Goal: Information Seeking & Learning: Learn about a topic

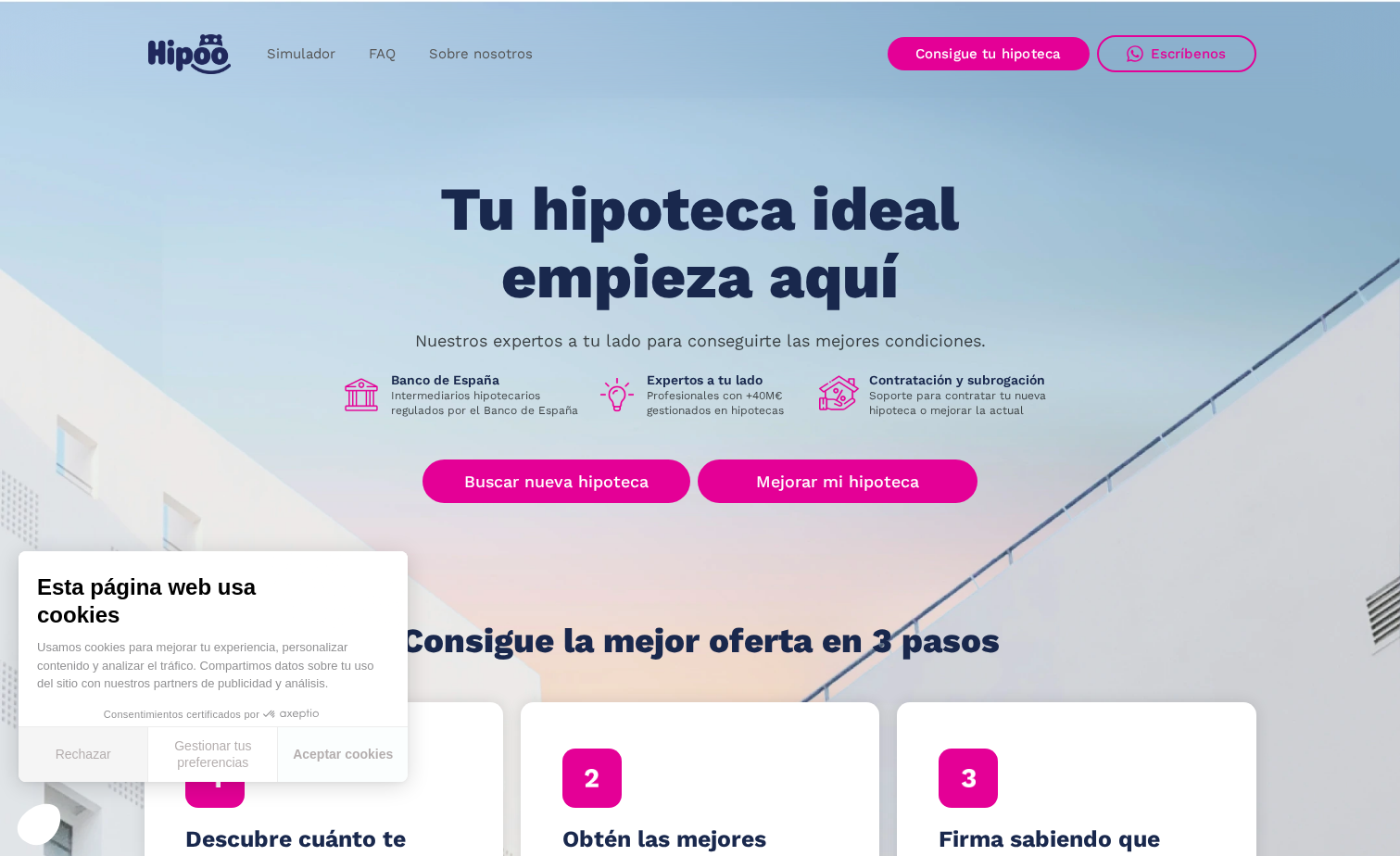
click at [107, 761] on button "Rechazar" at bounding box center [83, 754] width 130 height 54
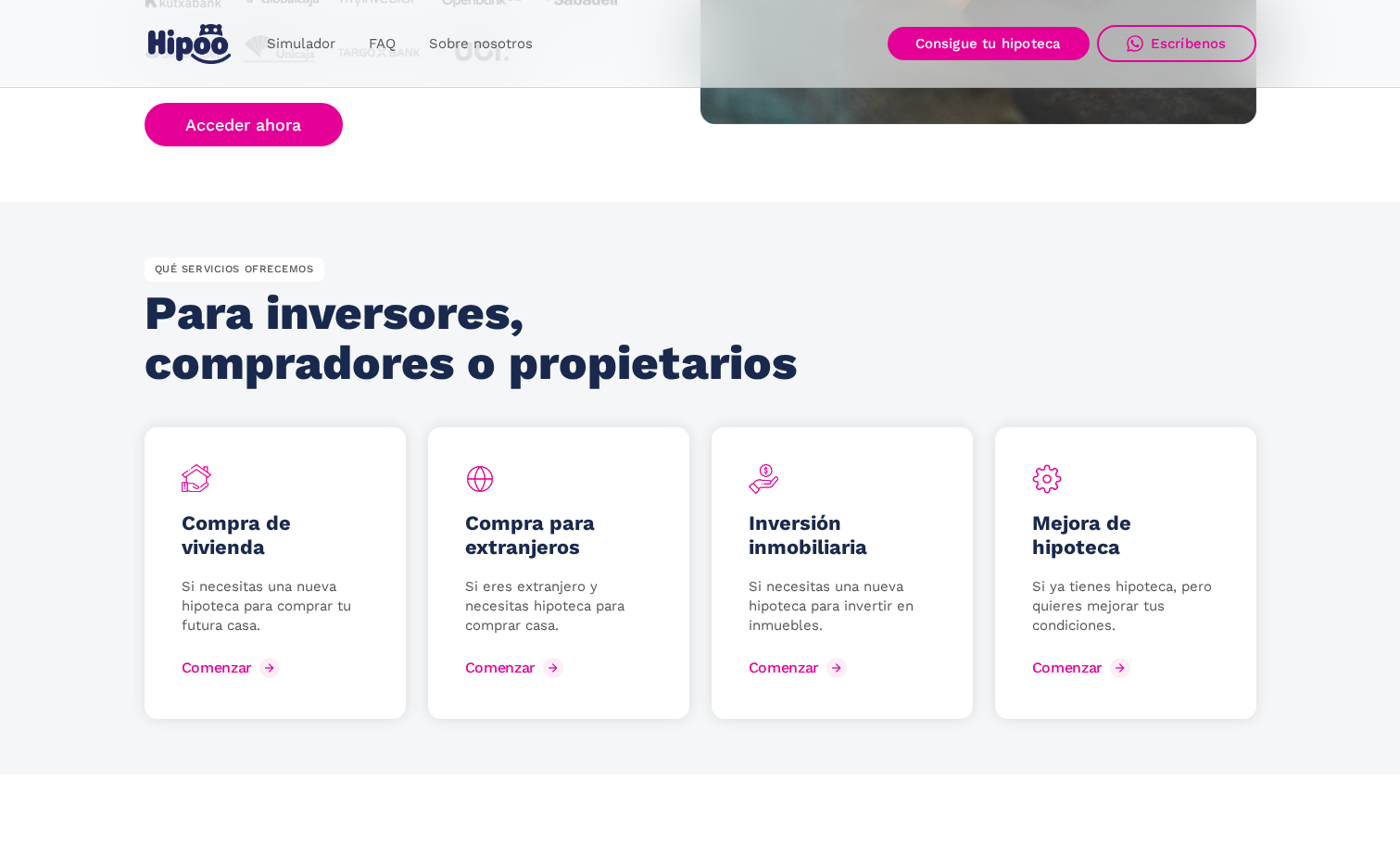
scroll to position [2222, 0]
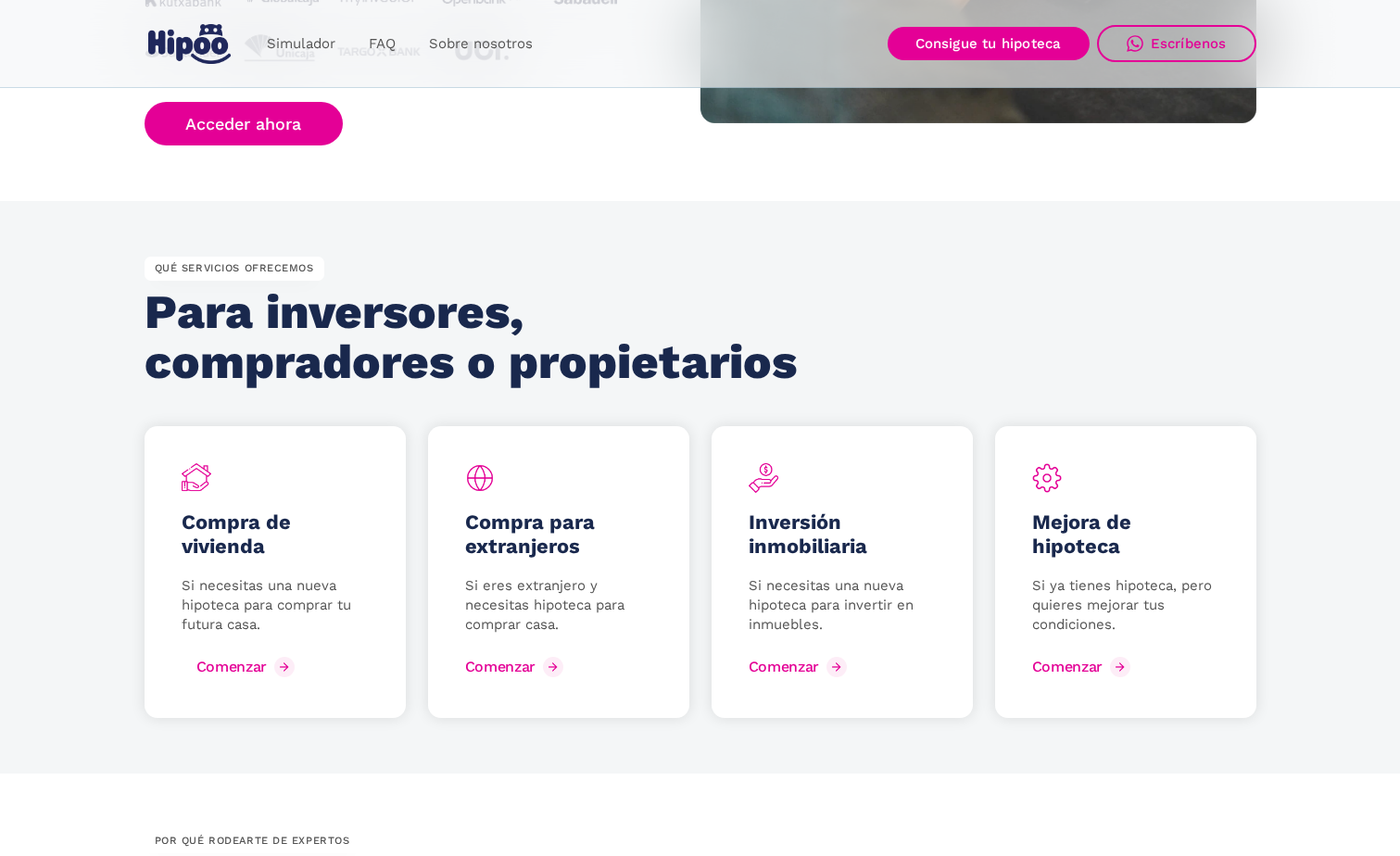
click at [233, 660] on div "Comenzar" at bounding box center [231, 666] width 71 height 17
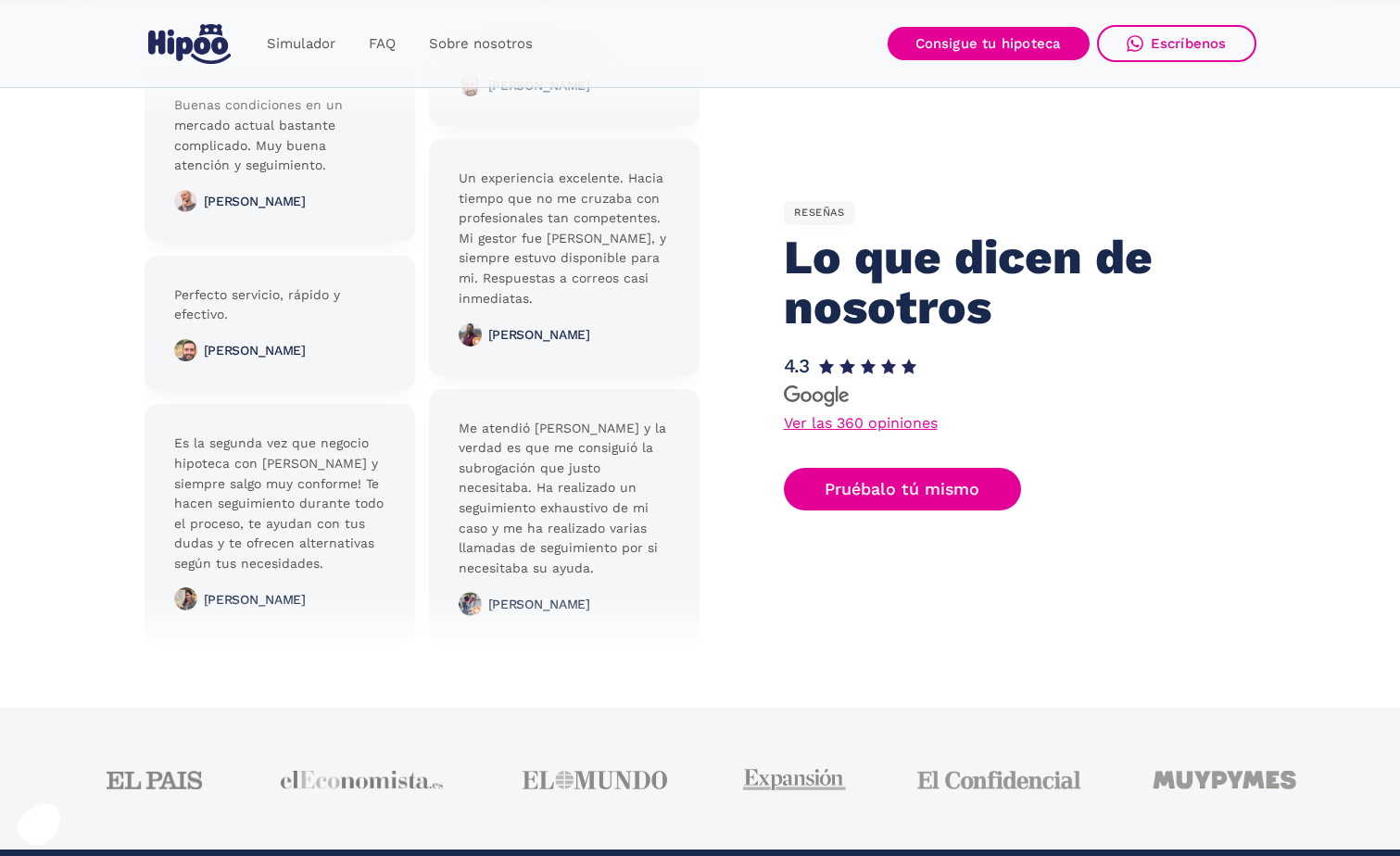
scroll to position [4611, 0]
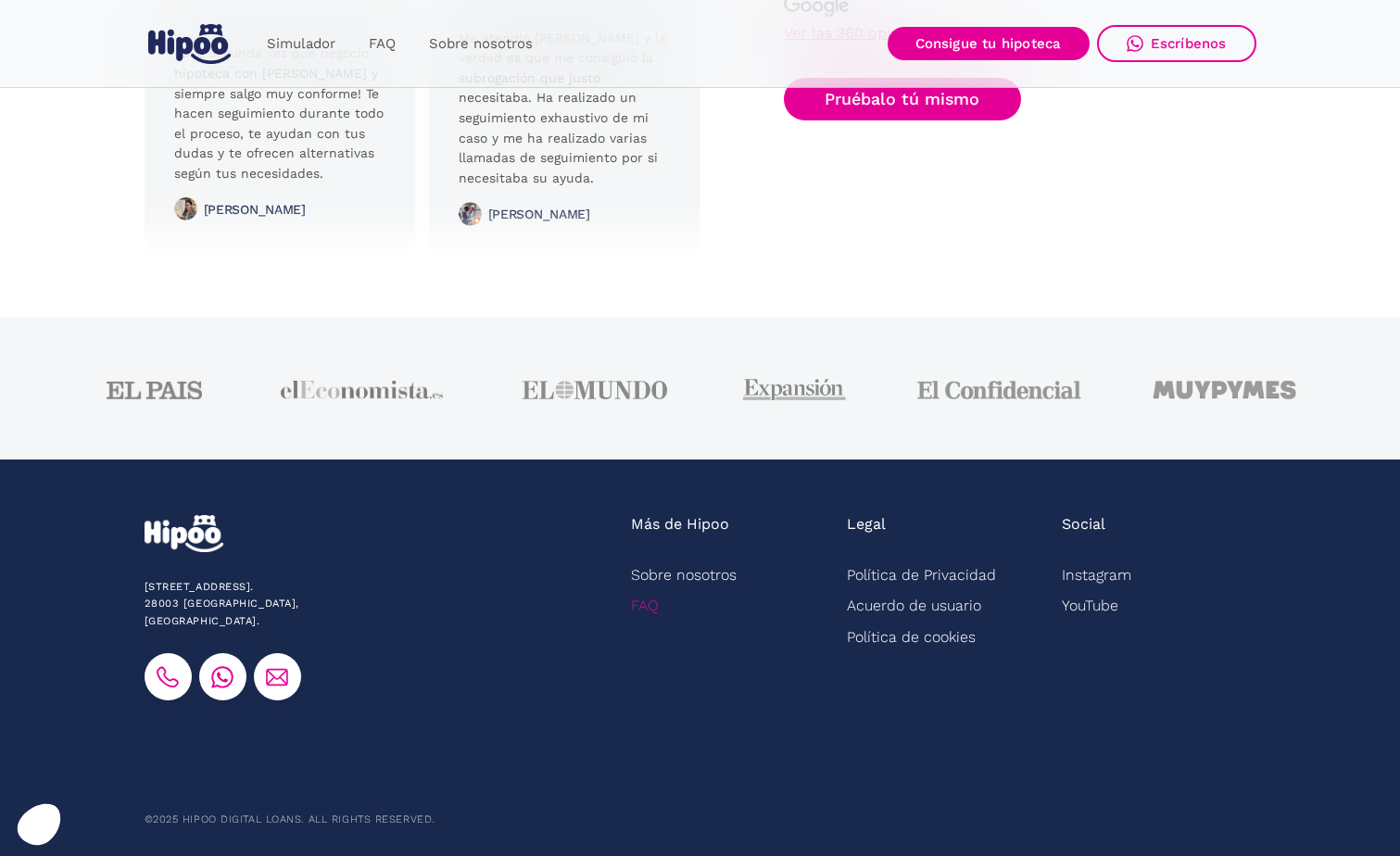
click at [658, 603] on link "FAQ" at bounding box center [645, 605] width 28 height 30
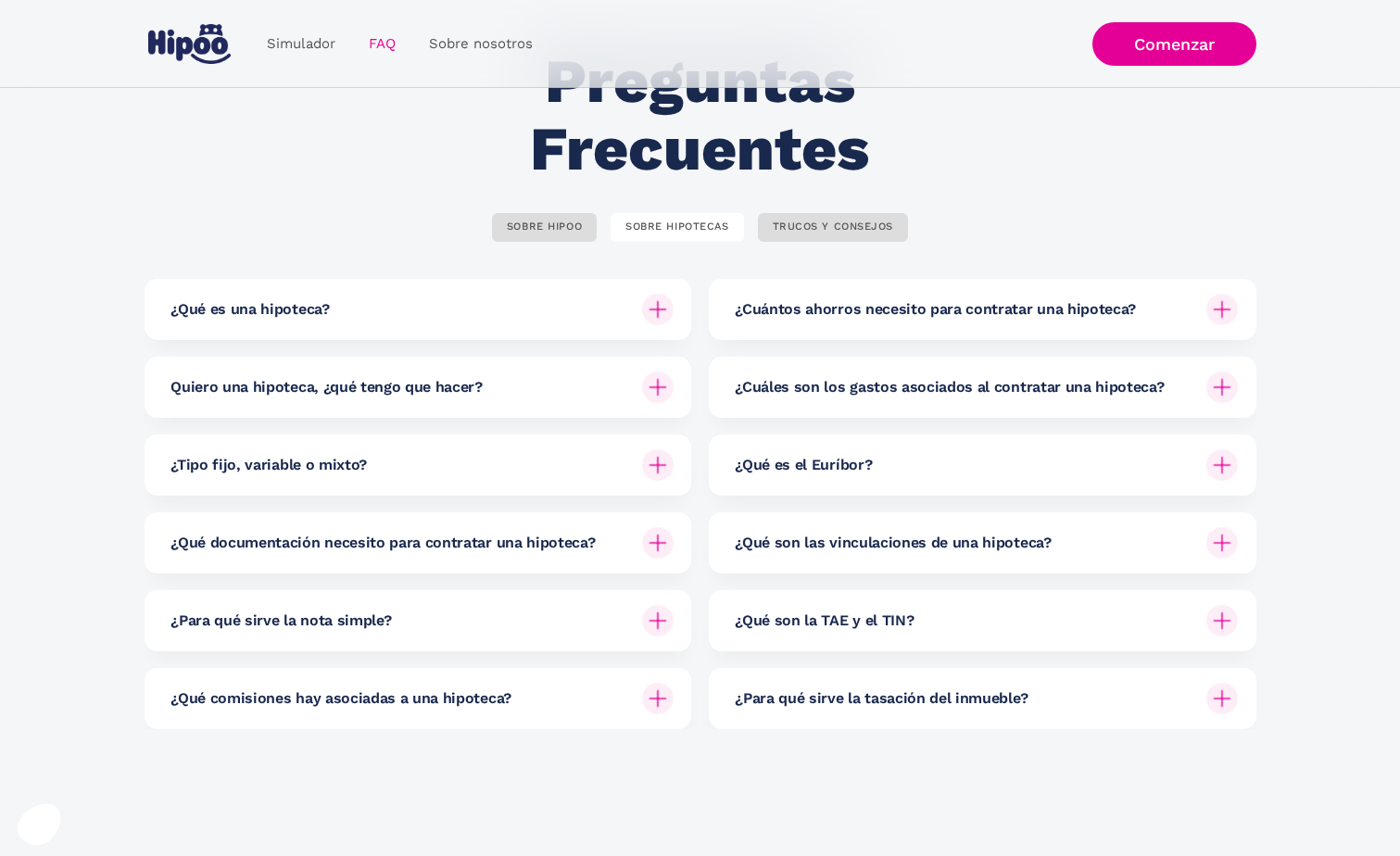
scroll to position [92, 0]
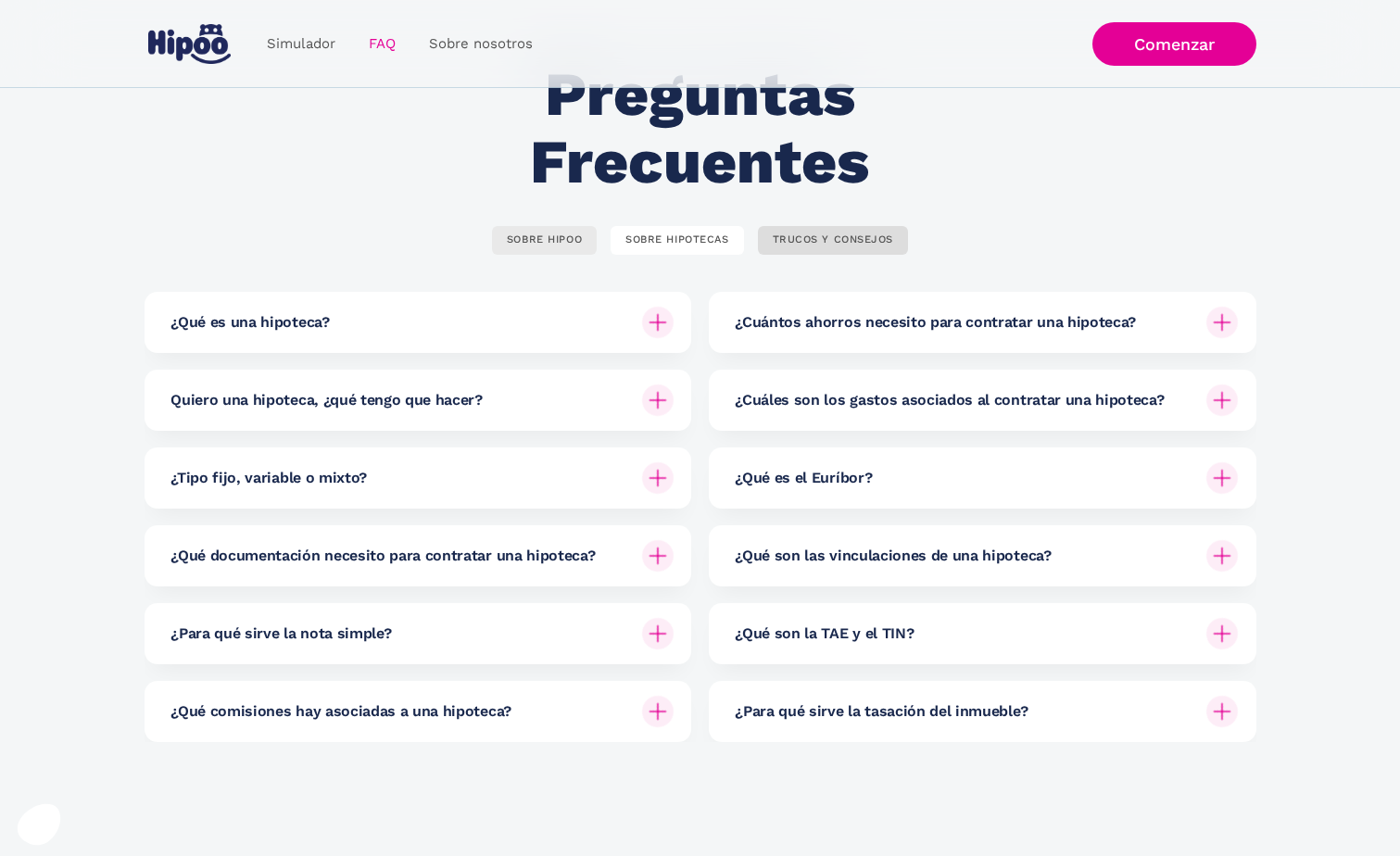
click at [532, 244] on div "SOBRE HIPOO" at bounding box center [544, 240] width 75 height 14
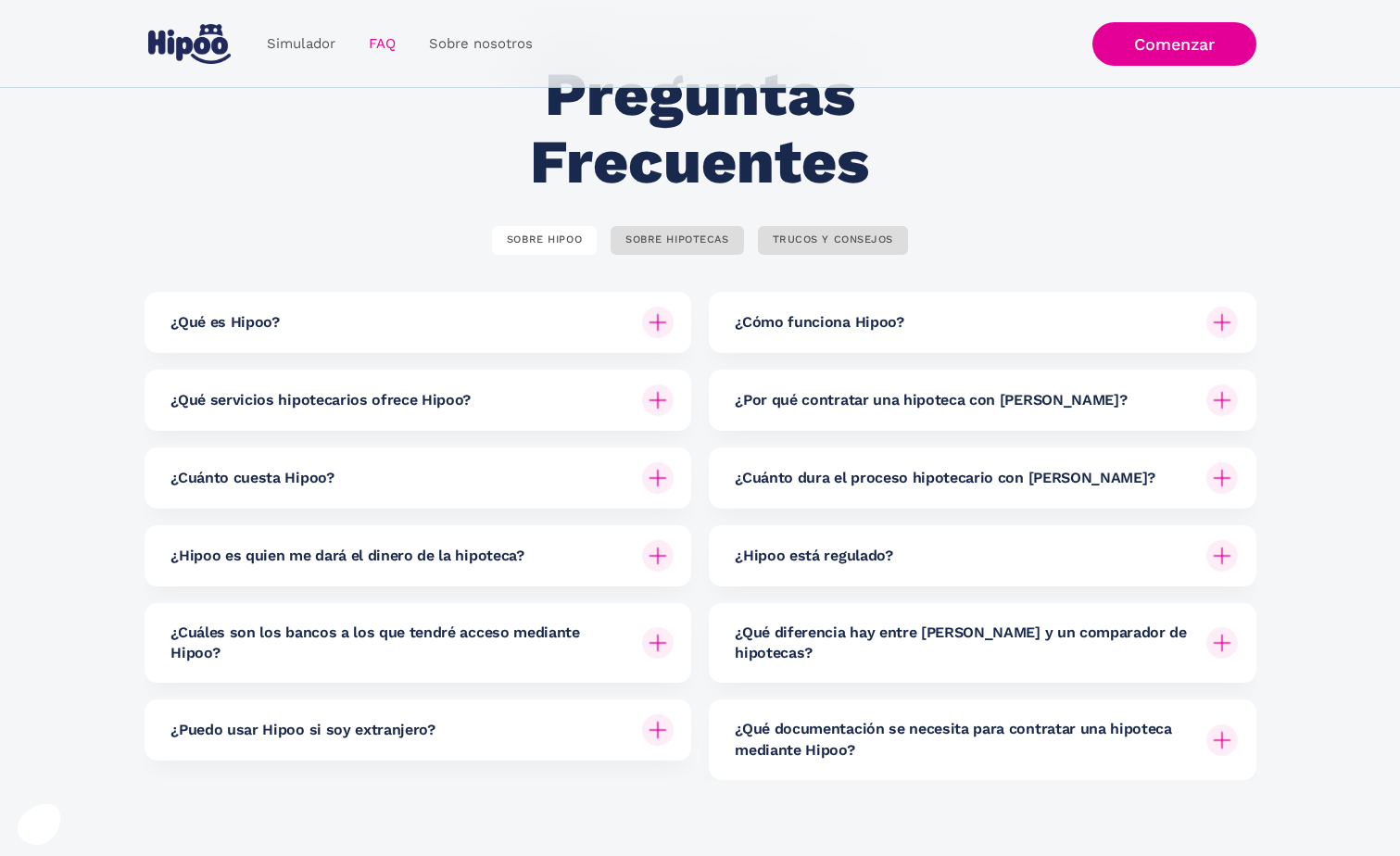
click at [392, 476] on div "¿Cuánto cuesta Hipoo?" at bounding box center [422, 477] width 503 height 61
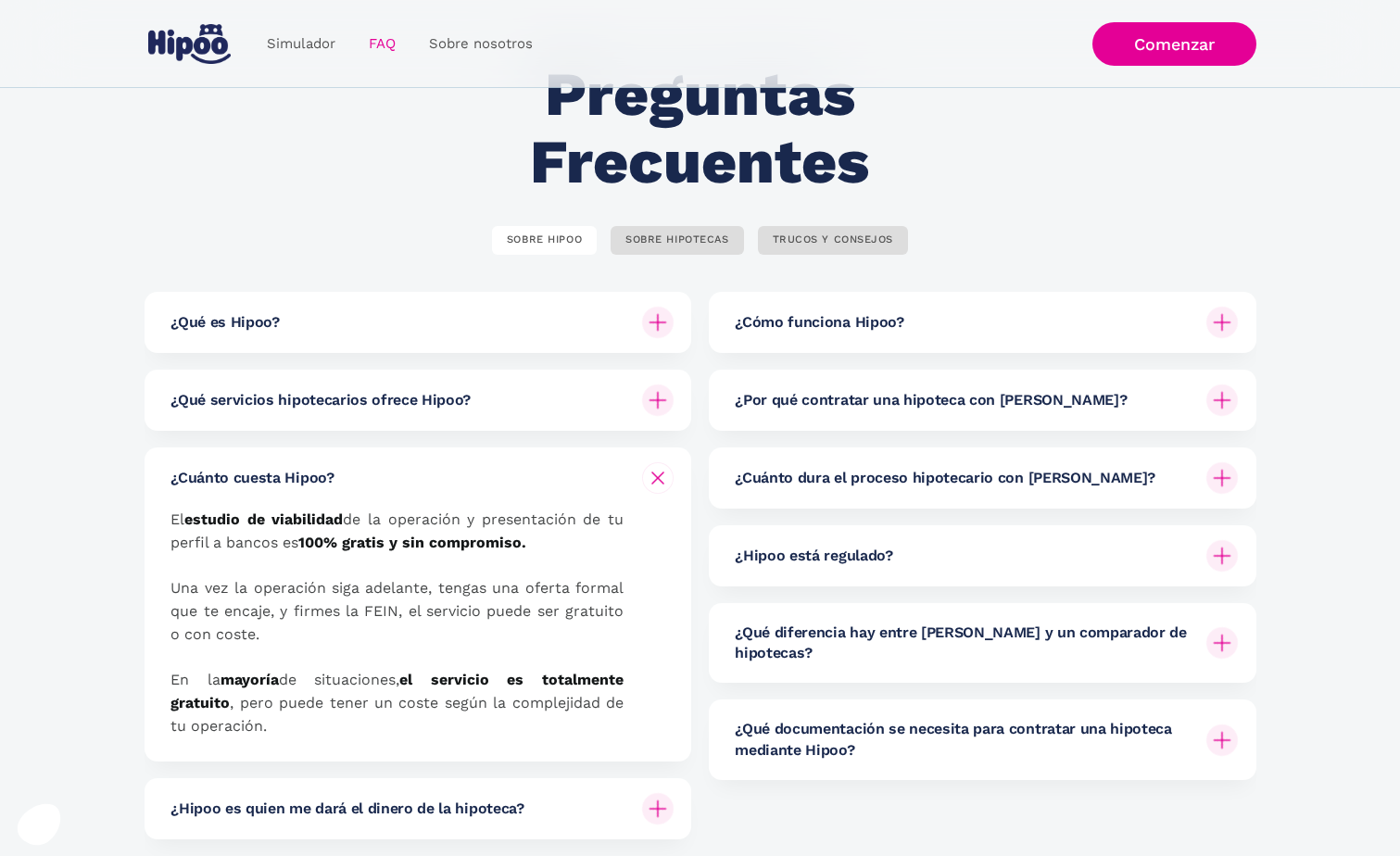
click at [928, 470] on h6 "¿Cuánto dura el proceso hipotecario con [PERSON_NAME]?" at bounding box center [945, 477] width 420 height 20
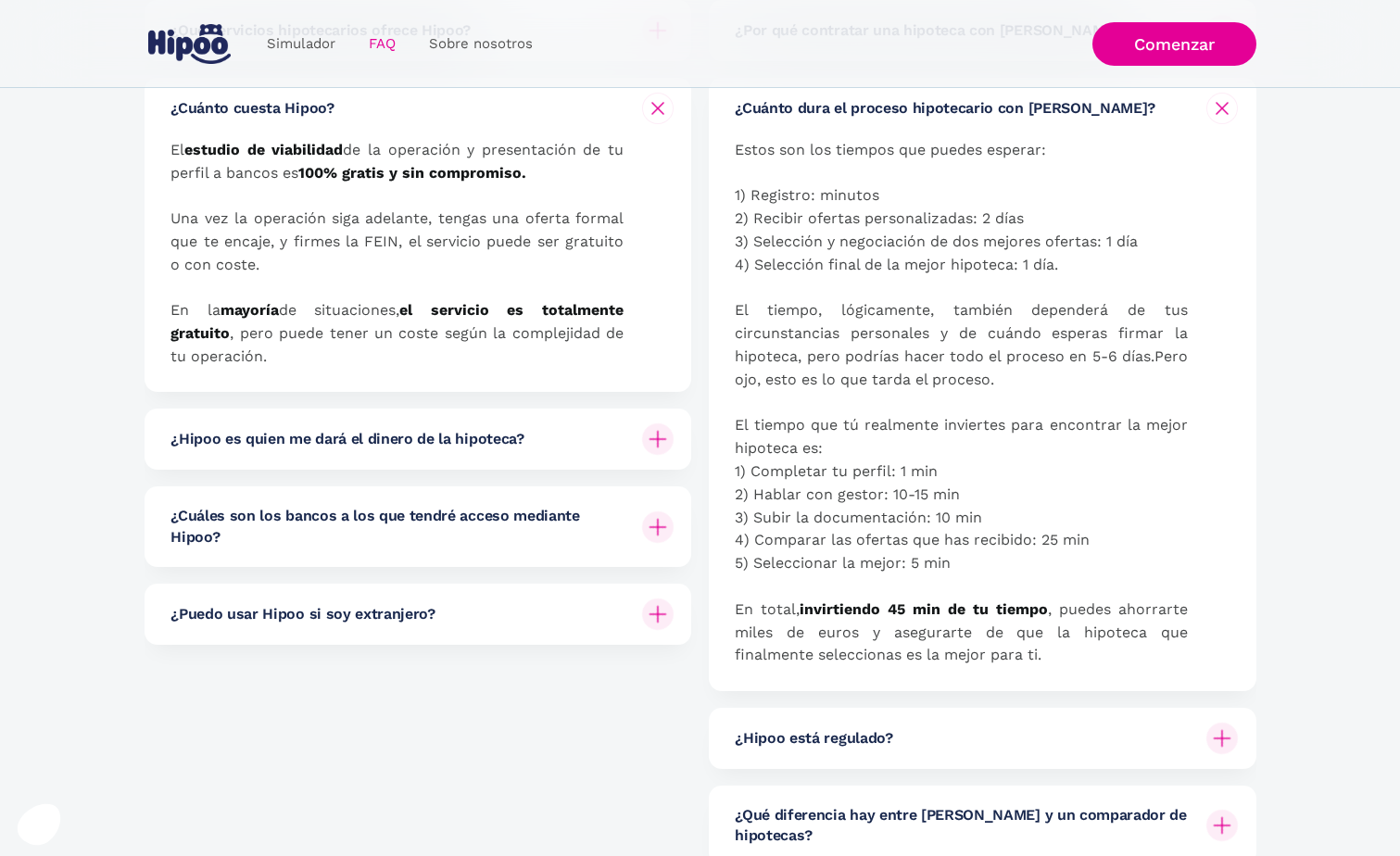
scroll to position [463, 0]
